Goal: Task Accomplishment & Management: Manage account settings

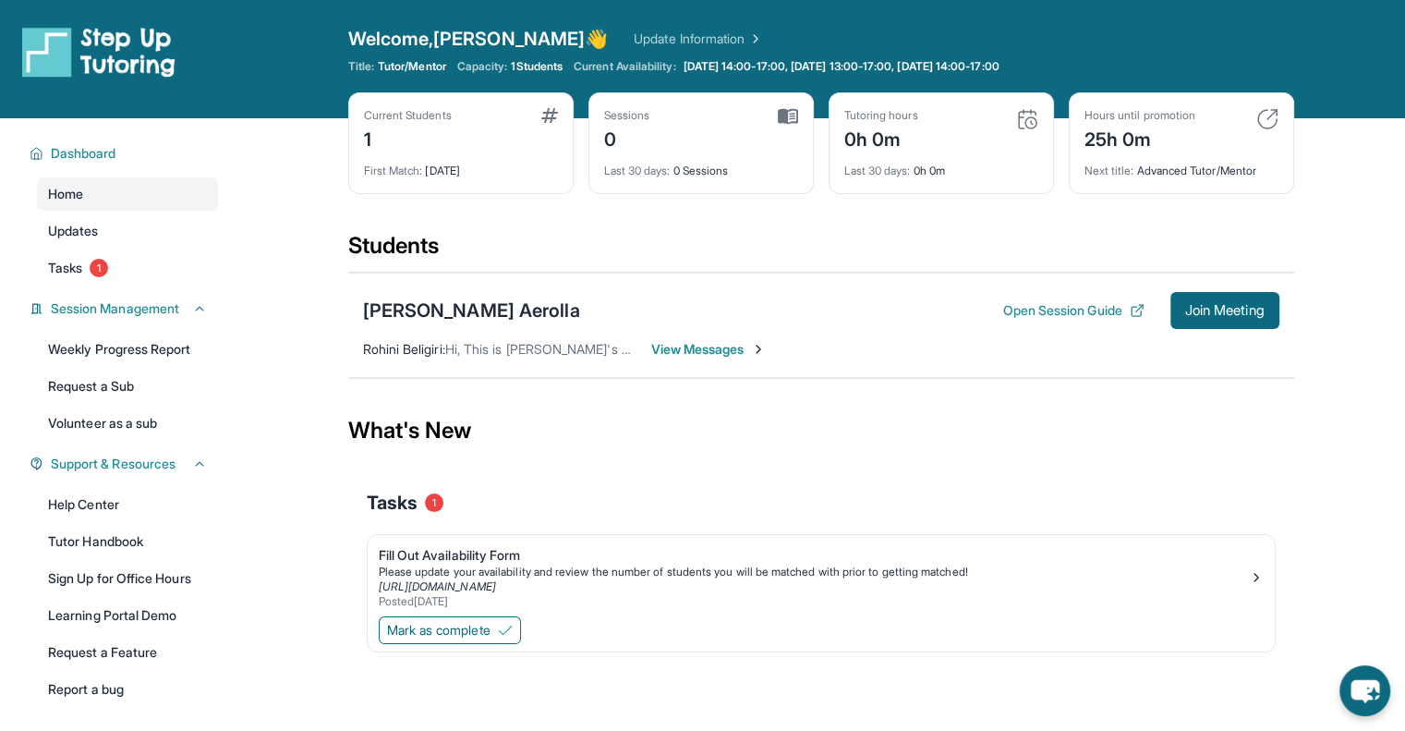
click at [701, 346] on span "View Messages" at bounding box center [708, 349] width 115 height 18
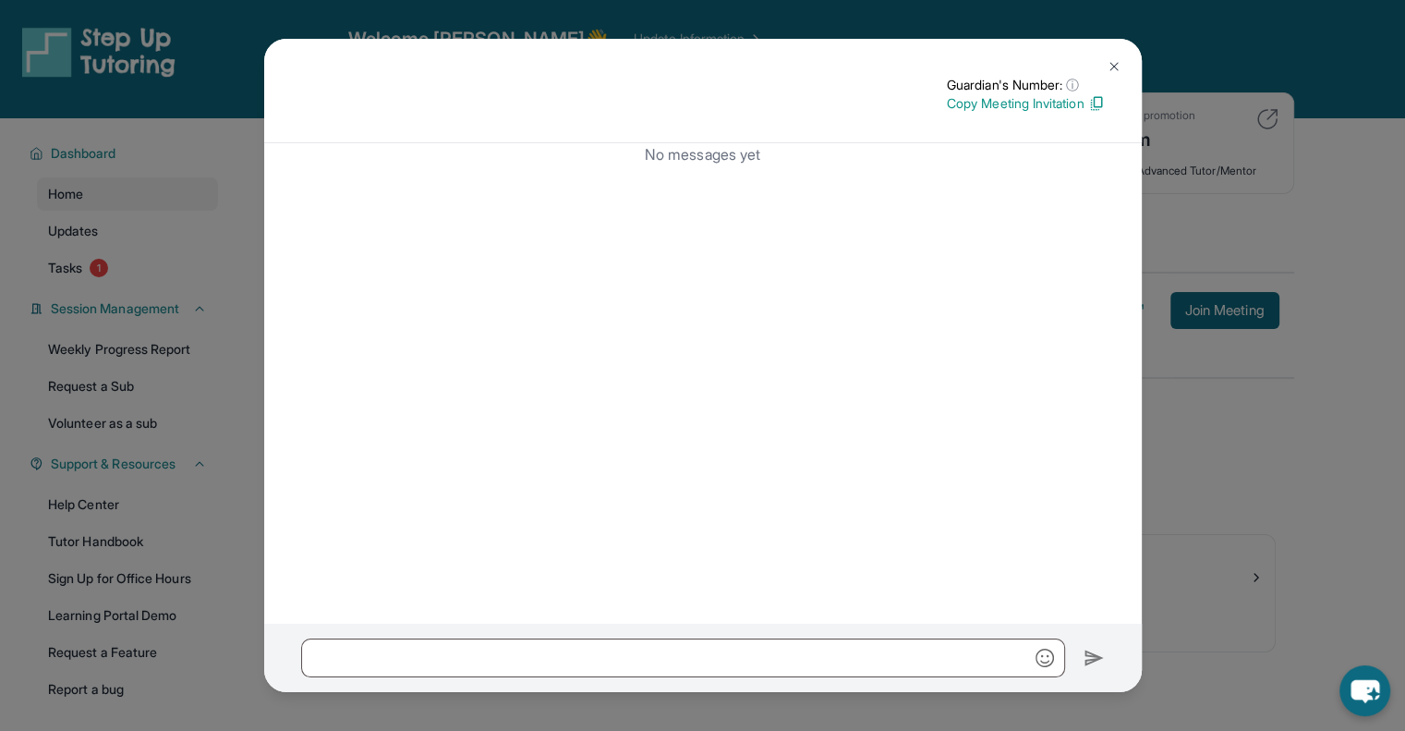
click at [1112, 55] on button at bounding box center [1114, 66] width 37 height 37
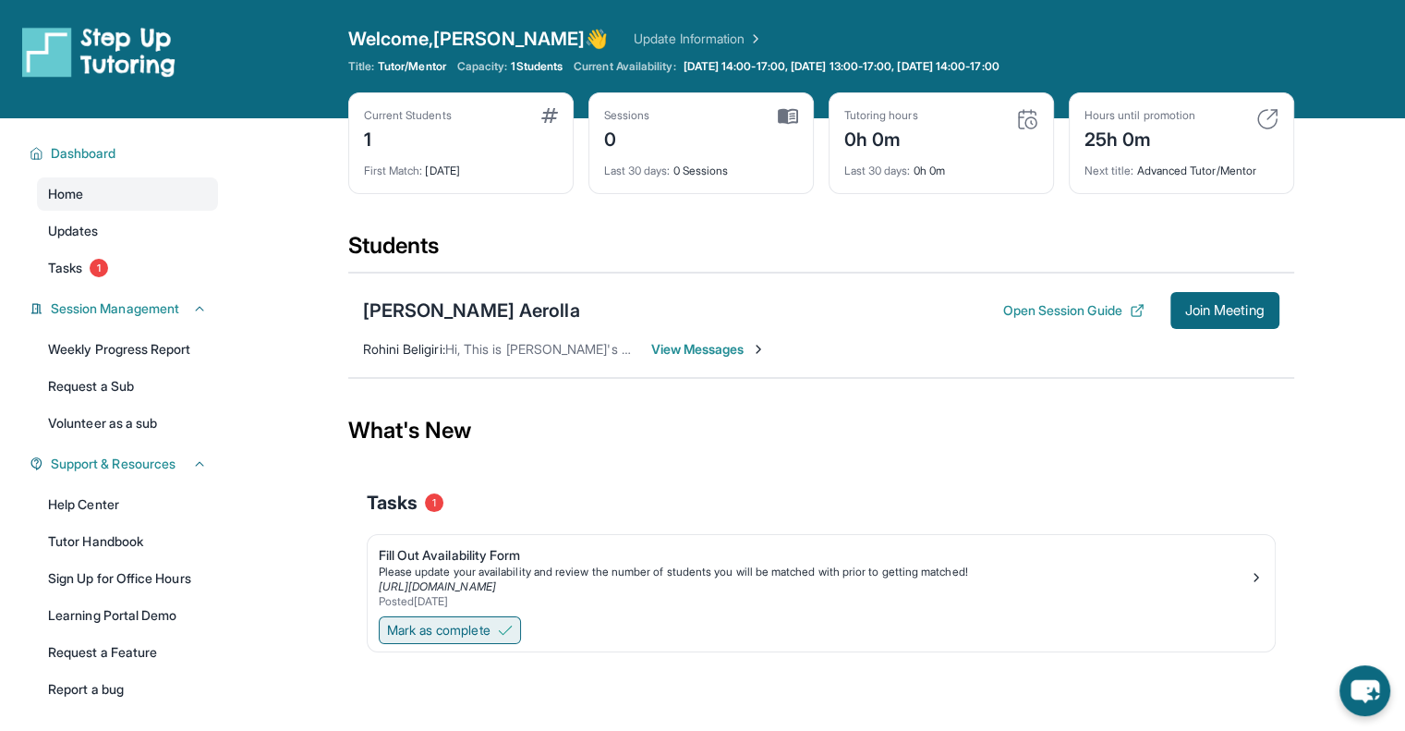
click at [487, 624] on span "Mark as complete" at bounding box center [438, 630] width 103 height 18
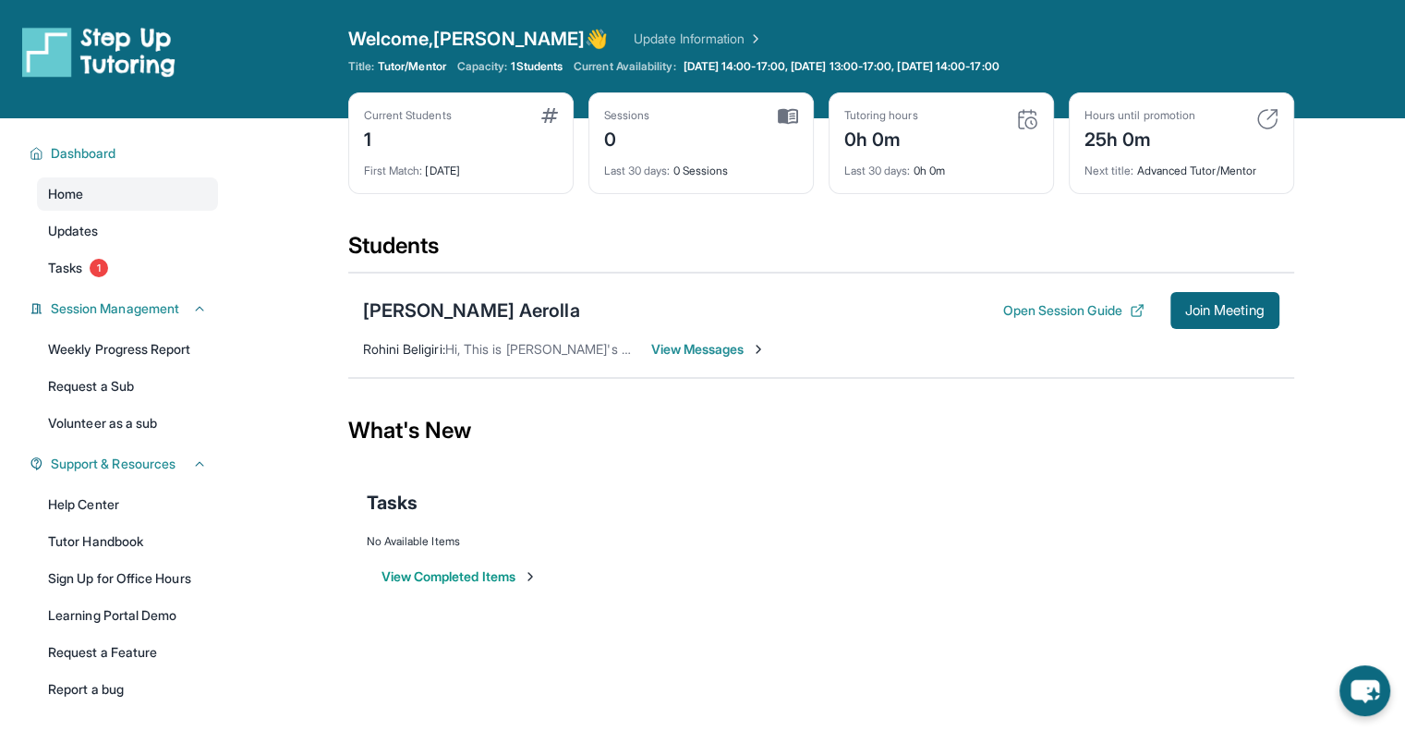
click at [554, 359] on div "[PERSON_NAME] Aerolla Open Session Guide Join Meeting Rohini Beligiri : Hi, Thi…" at bounding box center [821, 325] width 946 height 105
click at [101, 236] on link "Updates" at bounding box center [127, 230] width 181 height 33
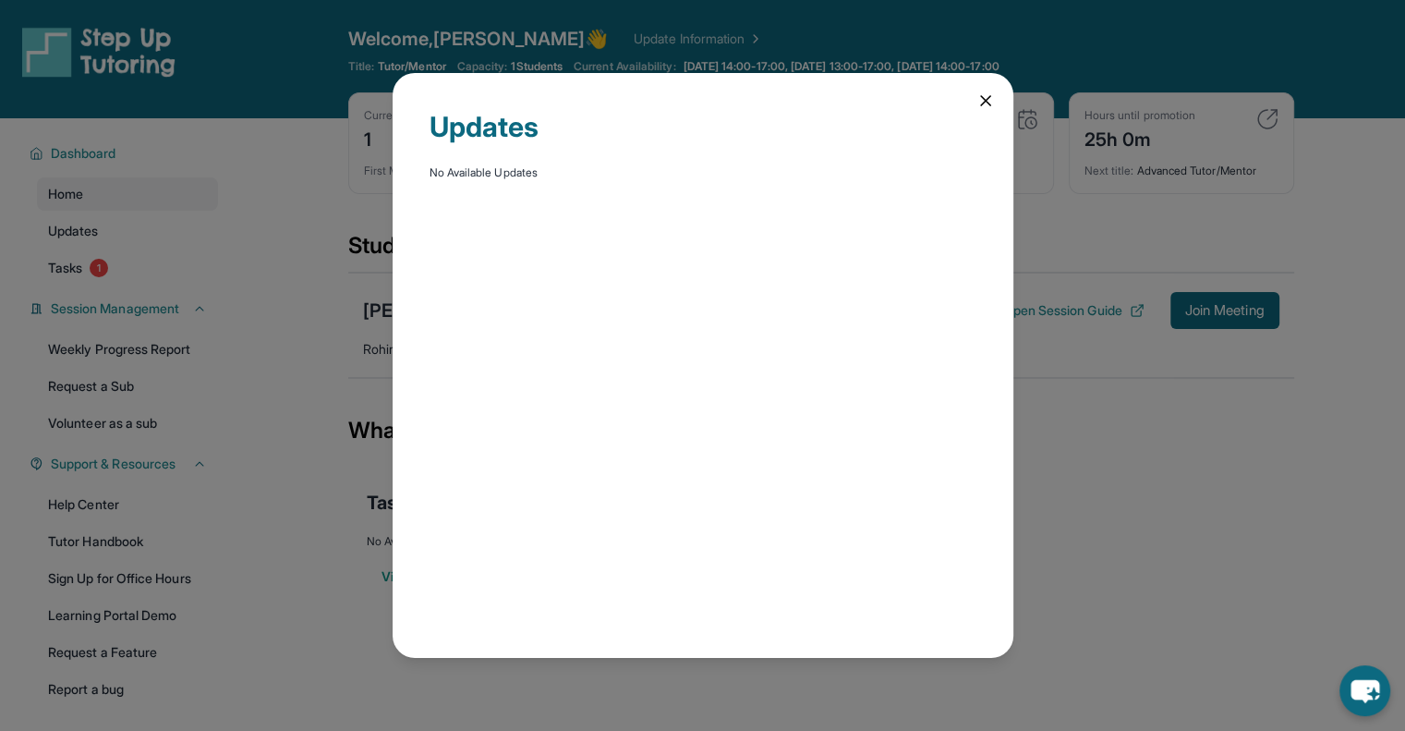
click at [91, 252] on div "Updates No Available Updates" at bounding box center [702, 365] width 1405 height 731
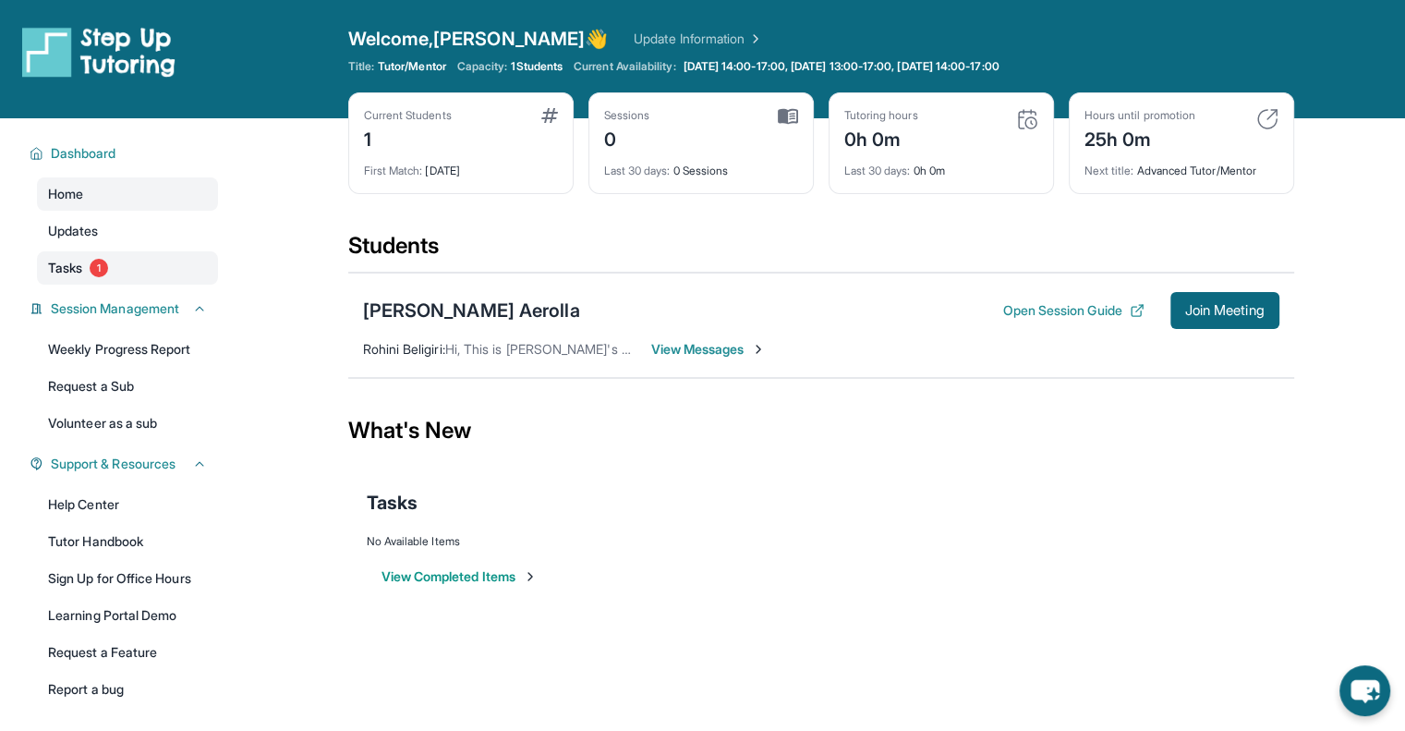
click at [92, 260] on link "Tasks 1" at bounding box center [127, 267] width 181 height 33
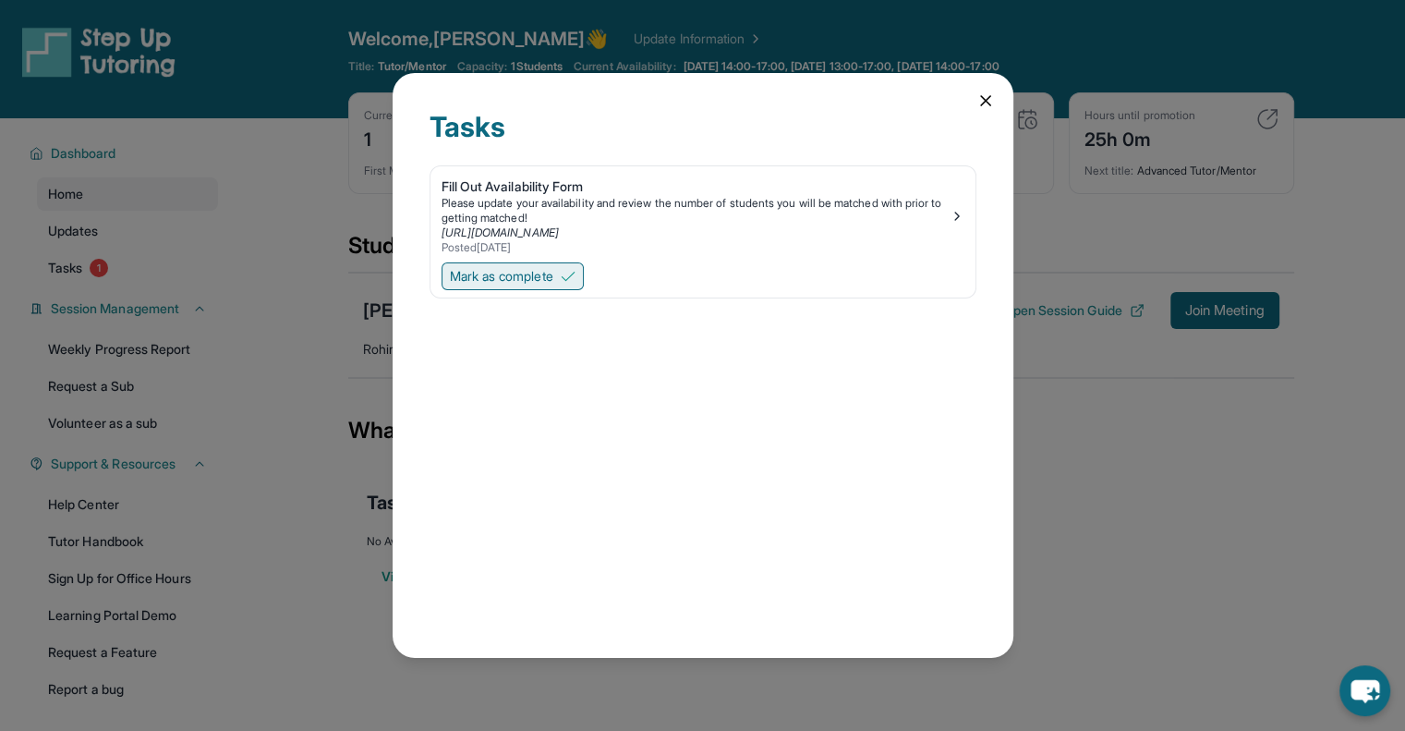
click at [511, 281] on span "Mark as complete" at bounding box center [501, 276] width 103 height 18
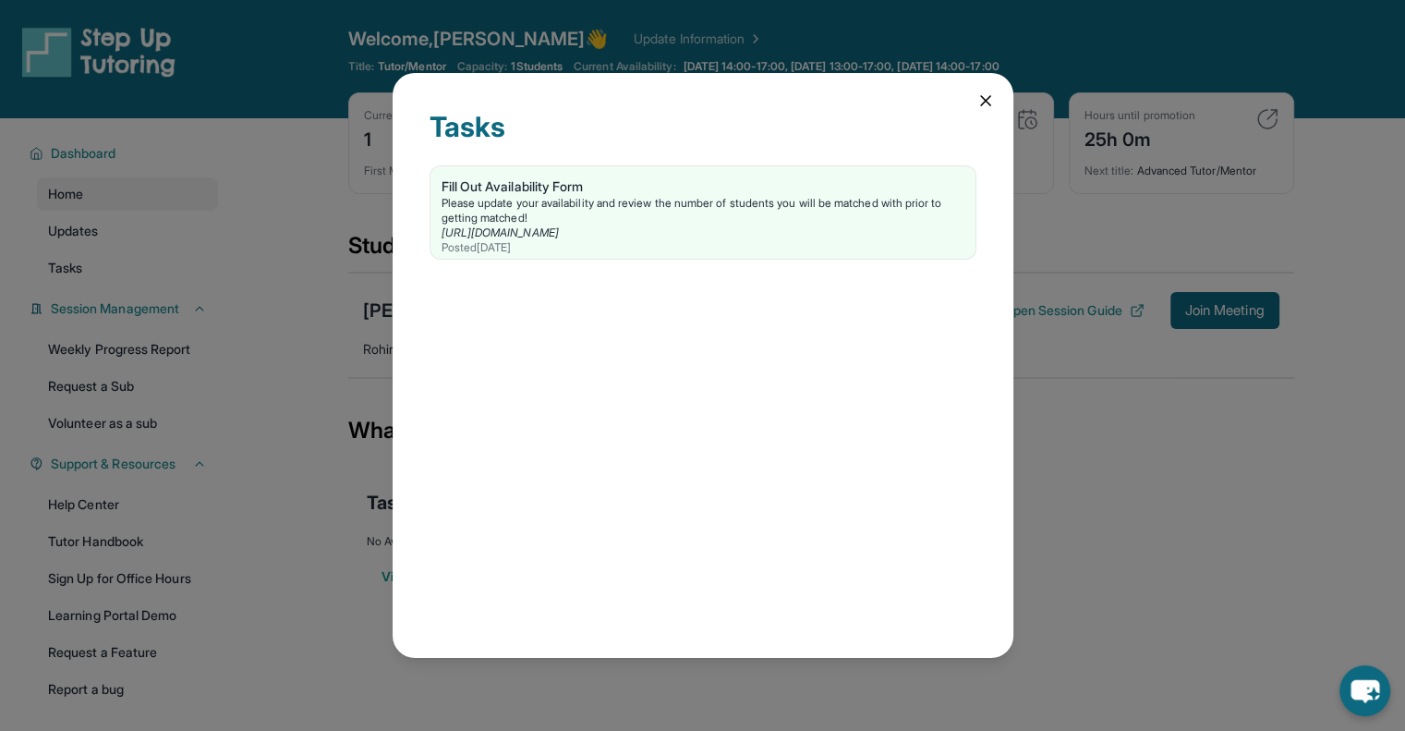
click at [277, 328] on div "Tasks Fill Out Availability Form Please update your availability and review the…" at bounding box center [702, 365] width 1405 height 731
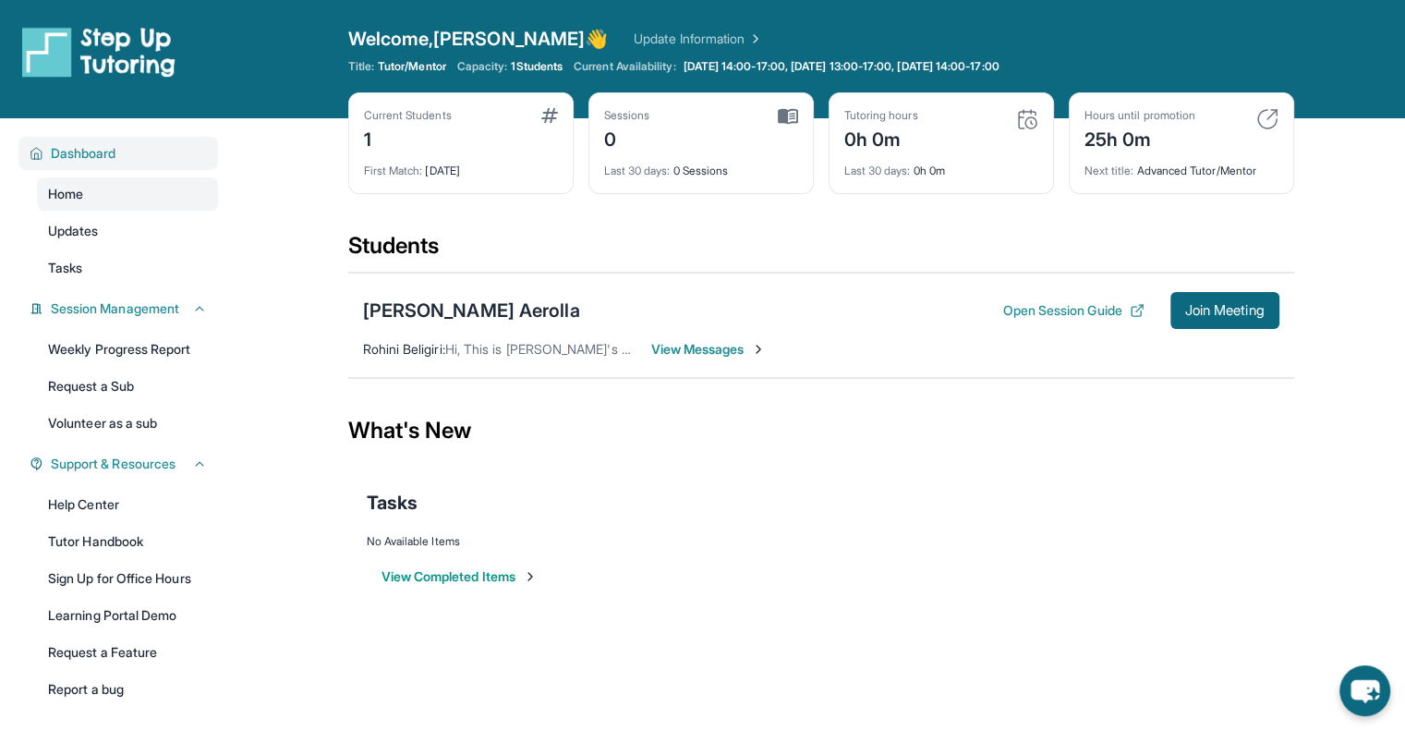
click at [109, 158] on span "Dashboard" at bounding box center [84, 153] width 66 height 18
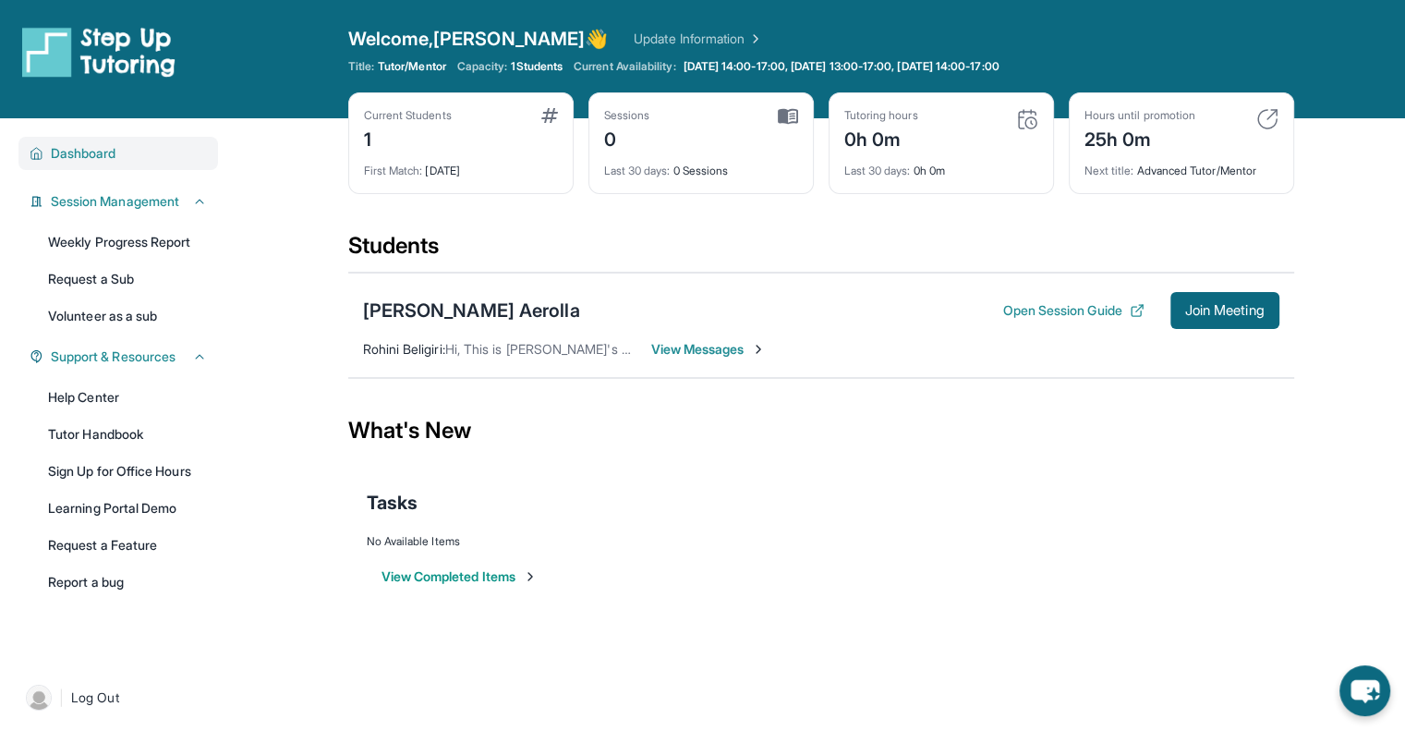
click at [115, 164] on div "Dashboard" at bounding box center [118, 153] width 200 height 33
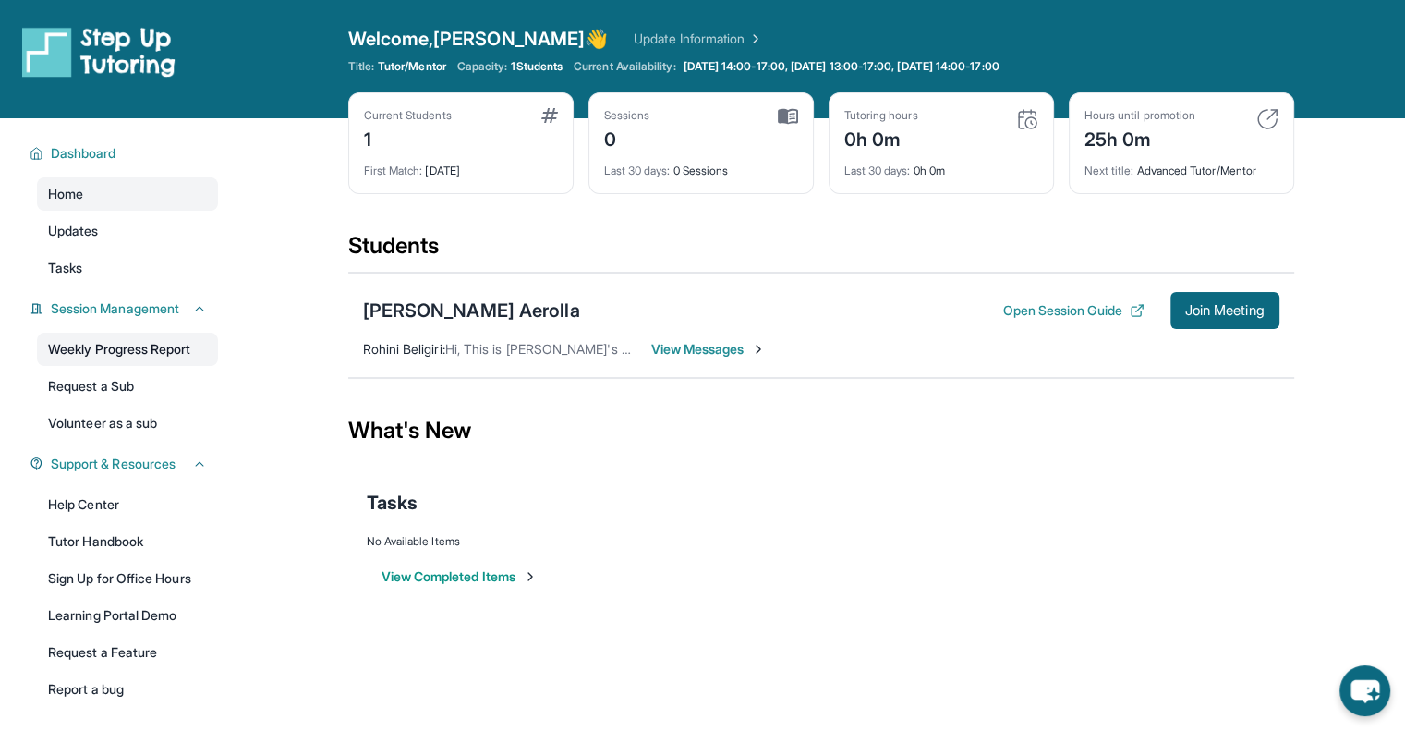
click at [203, 343] on link "Weekly Progress Report" at bounding box center [127, 349] width 181 height 33
